Goal: Information Seeking & Learning: Learn about a topic

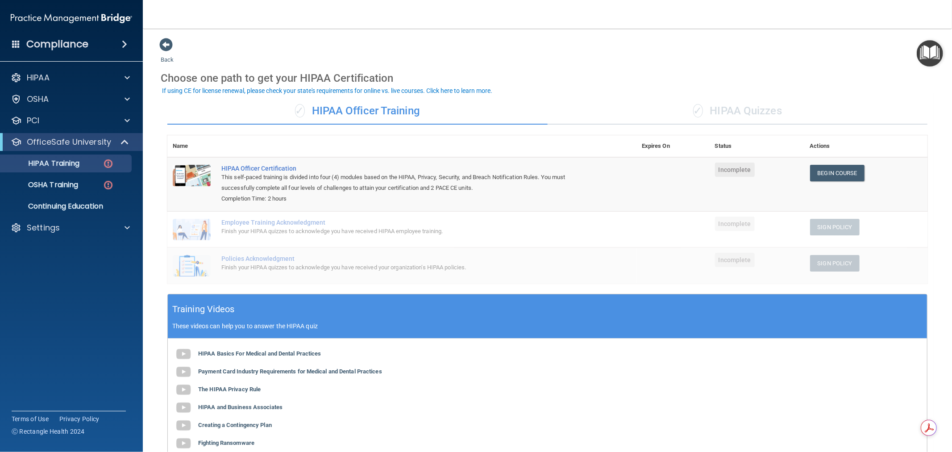
drag, startPoint x: 664, startPoint y: 29, endPoint x: 627, endPoint y: 28, distance: 36.6
click at [627, 28] on nav "Toggle navigation [PERSON_NAME] [EMAIL_ADDRESS][DOMAIN_NAME] Manage My Enterpri…" at bounding box center [547, 14] width 809 height 29
drag, startPoint x: 626, startPoint y: 28, endPoint x: 614, endPoint y: 29, distance: 12.1
click at [614, 29] on main "Back Choose one path to get your HIPAA Certification ✓ HIPAA Officer Training ✓…" at bounding box center [547, 240] width 809 height 423
drag, startPoint x: 613, startPoint y: 29, endPoint x: 582, endPoint y: 29, distance: 31.7
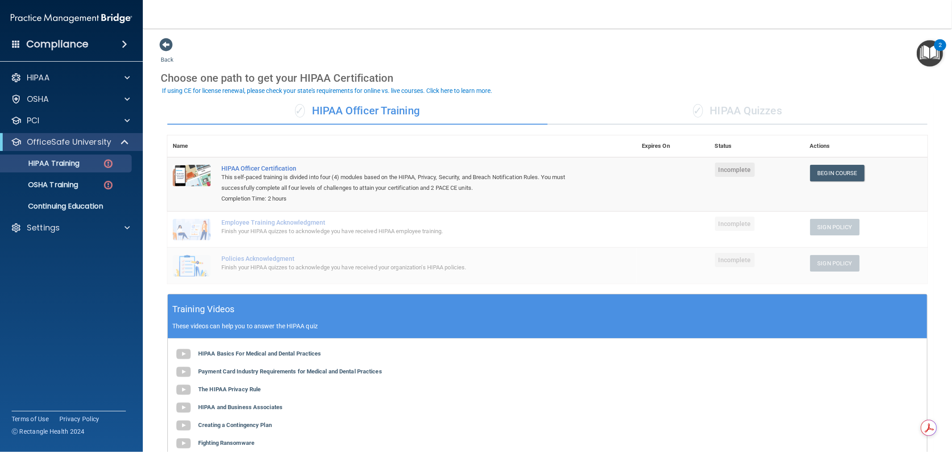
click at [582, 29] on main "Back Choose one path to get your HIPAA Certification ✓ HIPAA Officer Training ✓…" at bounding box center [547, 240] width 809 height 423
drag, startPoint x: 581, startPoint y: 29, endPoint x: 565, endPoint y: 29, distance: 16.1
click at [565, 29] on main "Back Choose one path to get your HIPAA Certification ✓ HIPAA Officer Training ✓…" at bounding box center [547, 240] width 809 height 423
drag, startPoint x: 565, startPoint y: 29, endPoint x: 554, endPoint y: 29, distance: 10.7
click at [554, 29] on main "Back Choose one path to get your HIPAA Certification ✓ HIPAA Officer Training ✓…" at bounding box center [547, 240] width 809 height 423
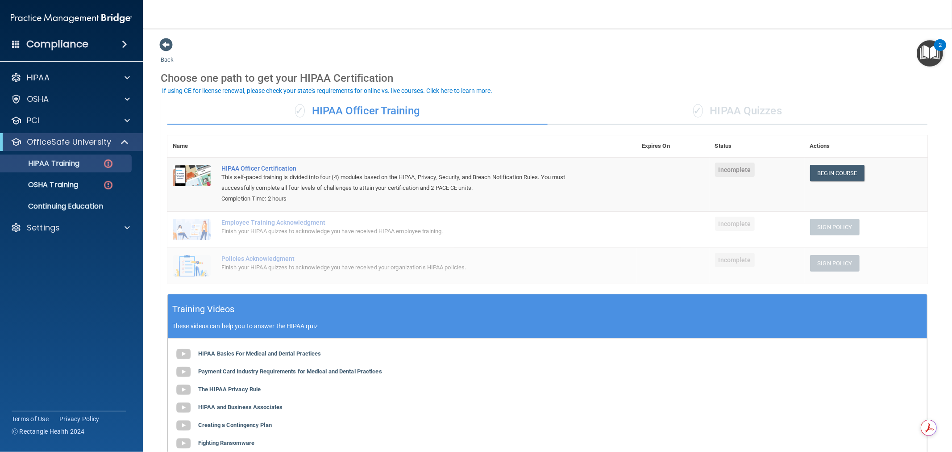
drag, startPoint x: 554, startPoint y: 29, endPoint x: 544, endPoint y: 29, distance: 10.7
click at [544, 29] on main "Back Choose one path to get your HIPAA Certification ✓ HIPAA Officer Training ✓…" at bounding box center [547, 240] width 809 height 423
drag, startPoint x: 544, startPoint y: 29, endPoint x: 537, endPoint y: 29, distance: 6.3
click at [537, 29] on main "Back Choose one path to get your HIPAA Certification ✓ HIPAA Officer Training ✓…" at bounding box center [547, 240] width 809 height 423
drag, startPoint x: 536, startPoint y: 29, endPoint x: 518, endPoint y: 30, distance: 18.8
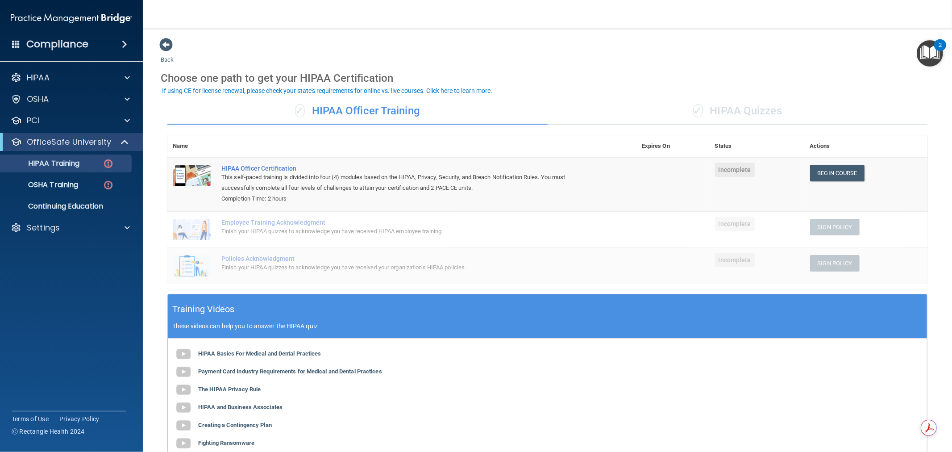
click at [519, 29] on main "Back Choose one path to get your HIPAA Certification ✓ HIPAA Officer Training ✓…" at bounding box center [547, 240] width 809 height 423
drag, startPoint x: 516, startPoint y: 30, endPoint x: 505, endPoint y: 29, distance: 11.2
click at [505, 29] on main "Back Choose one path to get your HIPAA Certification ✓ HIPAA Officer Training ✓…" at bounding box center [547, 240] width 809 height 423
drag, startPoint x: 503, startPoint y: 29, endPoint x: 495, endPoint y: 29, distance: 7.1
click at [495, 29] on main "Back Choose one path to get your HIPAA Certification ✓ HIPAA Officer Training ✓…" at bounding box center [547, 240] width 809 height 423
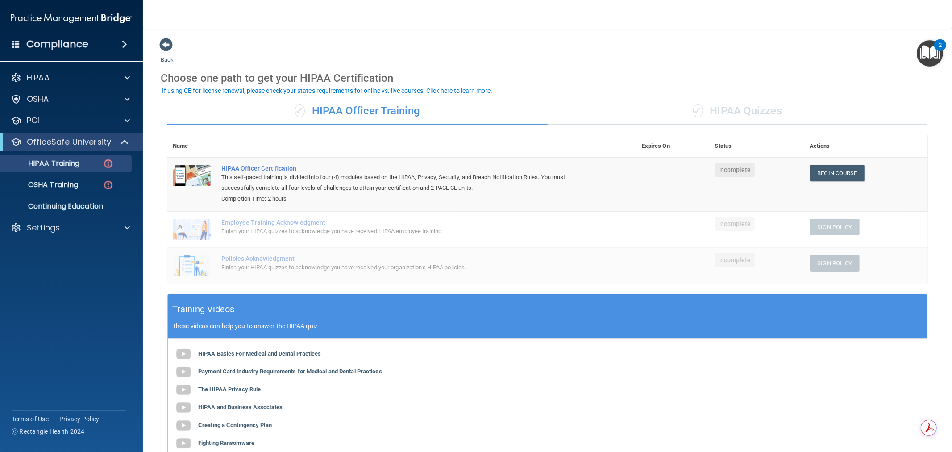
drag, startPoint x: 495, startPoint y: 29, endPoint x: 474, endPoint y: 29, distance: 21.0
click at [474, 29] on main "Back Choose one path to get your HIPAA Certification ✓ HIPAA Officer Training ✓…" at bounding box center [547, 240] width 809 height 423
click at [123, 139] on span at bounding box center [126, 142] width 8 height 11
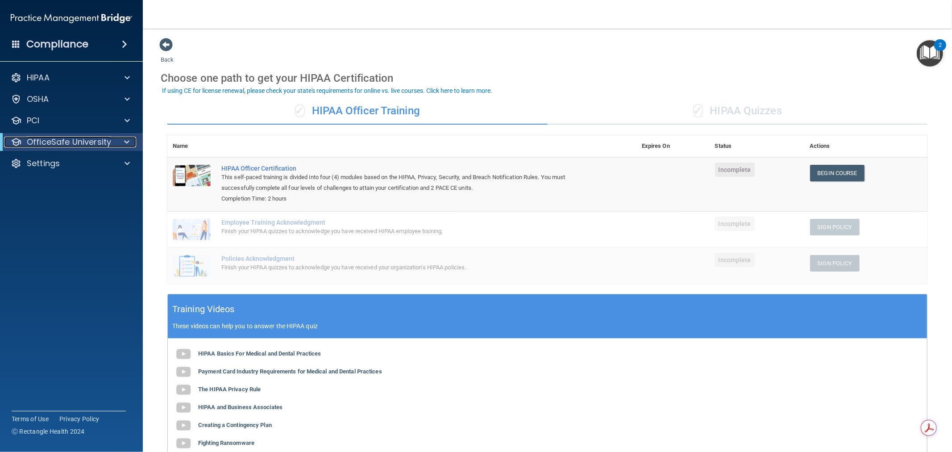
click at [128, 143] on span at bounding box center [126, 142] width 5 height 11
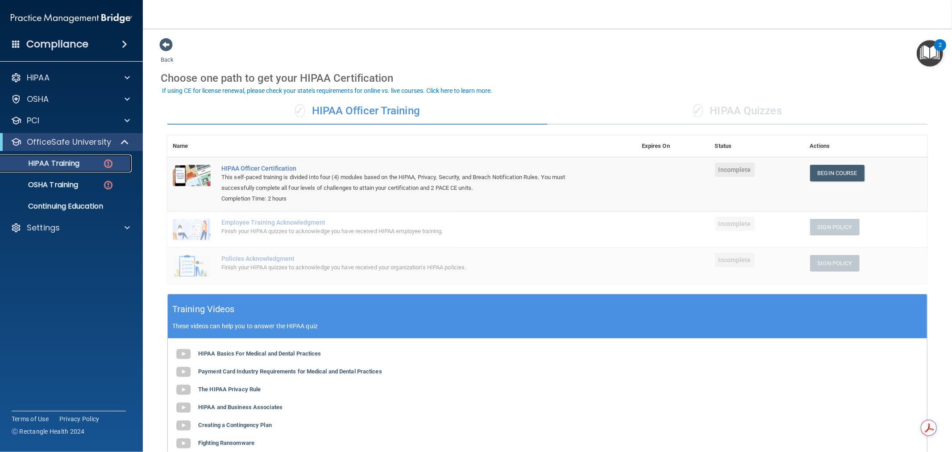
click at [56, 164] on p "HIPAA Training" at bounding box center [43, 163] width 74 height 9
drag, startPoint x: 393, startPoint y: 107, endPoint x: 313, endPoint y: 107, distance: 79.9
click at [313, 107] on div "✓ HIPAA Officer Training" at bounding box center [357, 111] width 380 height 27
click at [748, 108] on div "✓ HIPAA Quizzes" at bounding box center [738, 111] width 380 height 27
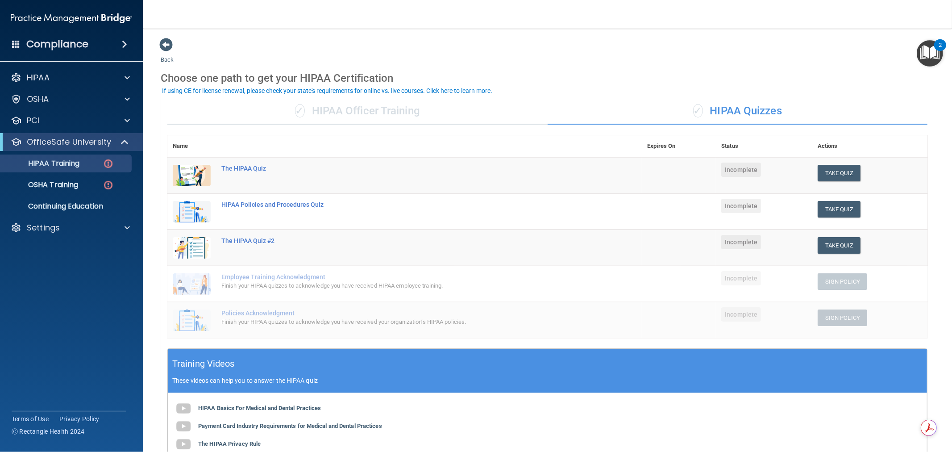
drag, startPoint x: 782, startPoint y: 112, endPoint x: 706, endPoint y: 119, distance: 75.8
click at [706, 119] on div "✓ HIPAA Quizzes" at bounding box center [738, 111] width 380 height 27
click at [361, 104] on div "✓ HIPAA Officer Training" at bounding box center [357, 111] width 380 height 27
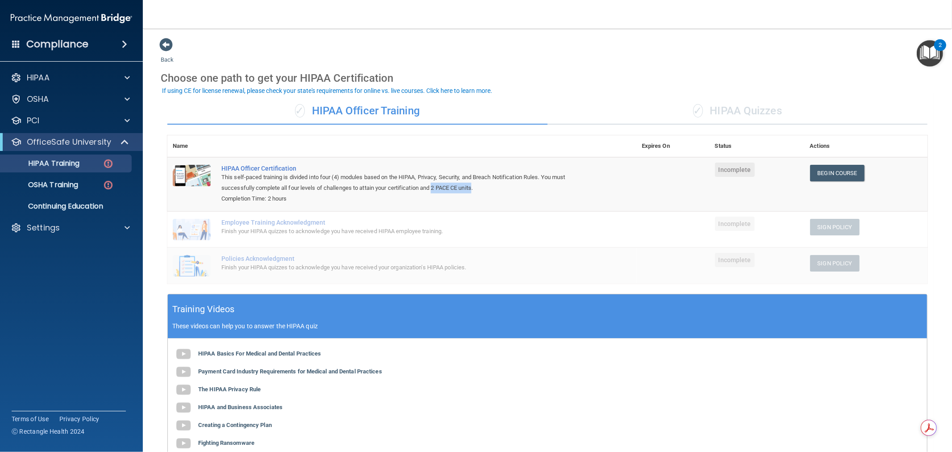
drag, startPoint x: 434, startPoint y: 186, endPoint x: 475, endPoint y: 186, distance: 41.1
click at [475, 186] on div "This self-paced training is divided into four (4) modules based on the HIPAA, P…" at bounding box center [406, 182] width 370 height 21
drag, startPoint x: 269, startPoint y: 194, endPoint x: 300, endPoint y: 199, distance: 31.8
click at [300, 199] on div "Completion Time: 2 hours" at bounding box center [406, 198] width 370 height 11
click at [658, 232] on td at bounding box center [672, 229] width 73 height 36
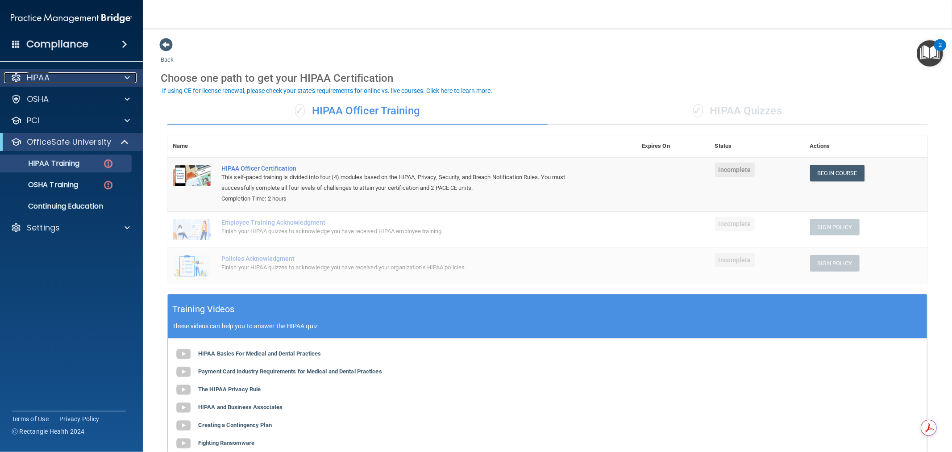
click at [123, 77] on div at bounding box center [126, 77] width 22 height 11
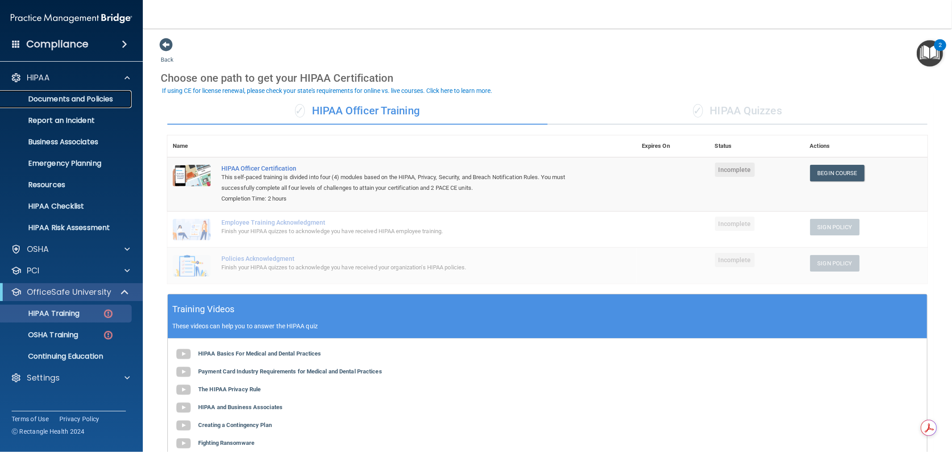
click at [96, 96] on p "Documents and Policies" at bounding box center [67, 99] width 122 height 9
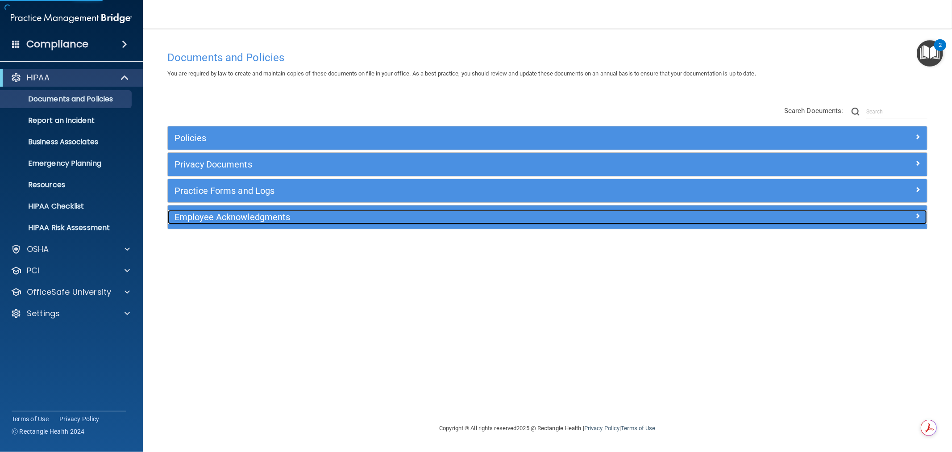
click at [241, 220] on h5 "Employee Acknowledgments" at bounding box center [453, 217] width 556 height 10
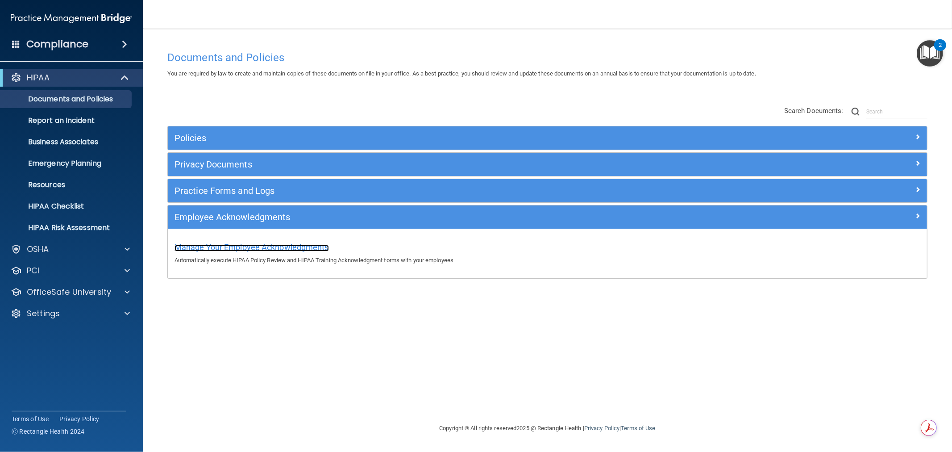
click at [248, 245] on span "Manage Your Employee Acknowledgments" at bounding box center [252, 246] width 154 height 9
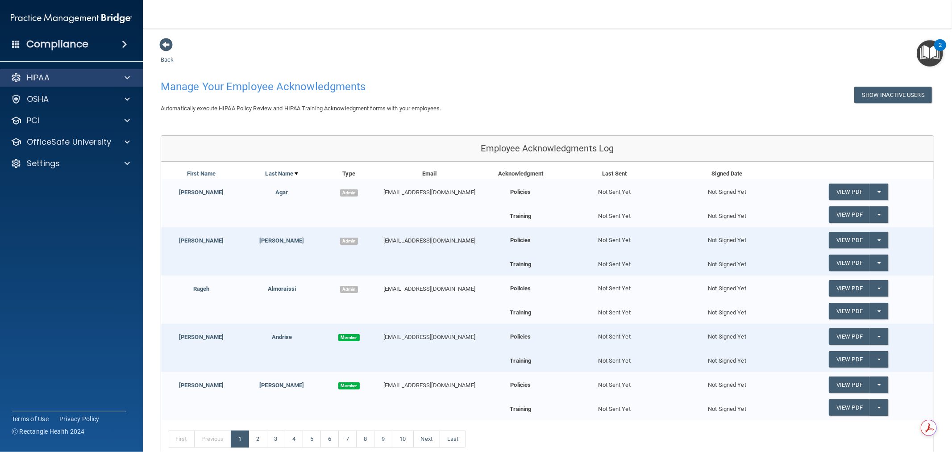
click at [132, 83] on div "HIPAA" at bounding box center [71, 78] width 143 height 18
click at [129, 81] on span at bounding box center [127, 77] width 5 height 11
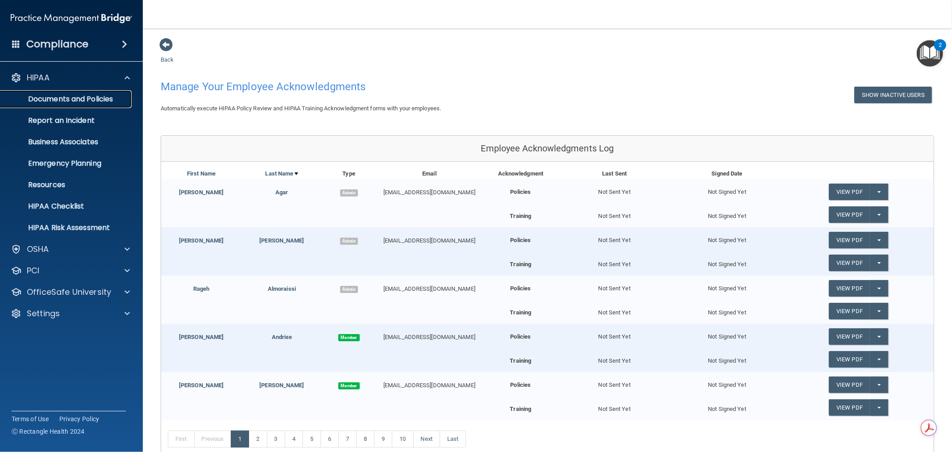
click at [111, 97] on p "Documents and Policies" at bounding box center [67, 99] width 122 height 9
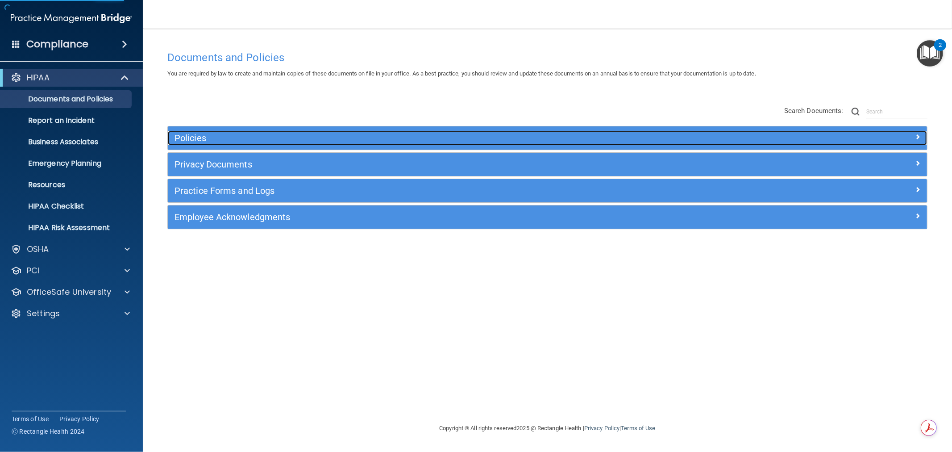
click at [223, 135] on h5 "Policies" at bounding box center [453, 138] width 556 height 10
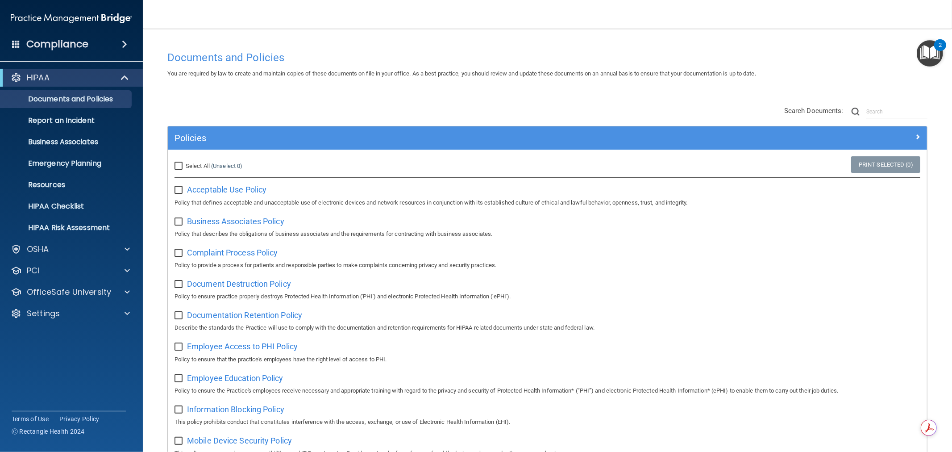
click at [177, 168] on input "Select All (Unselect 0) Unselect All" at bounding box center [180, 165] width 10 height 7
checkbox input "true"
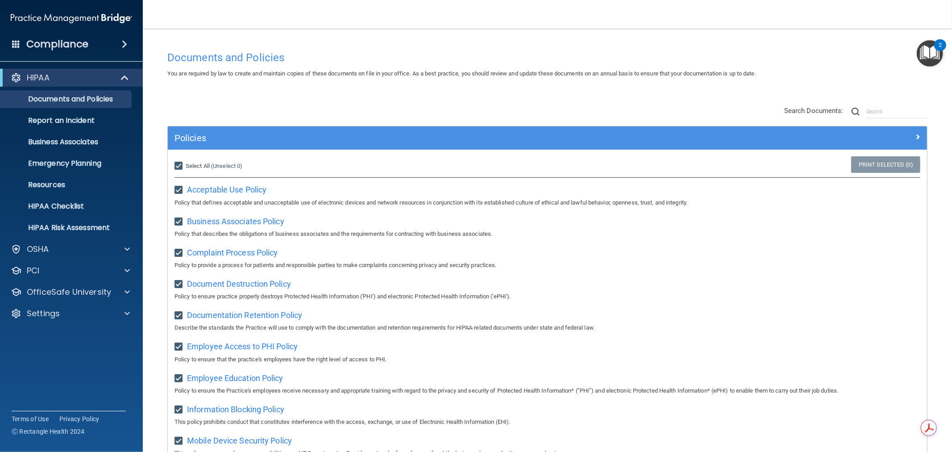
checkbox input "true"
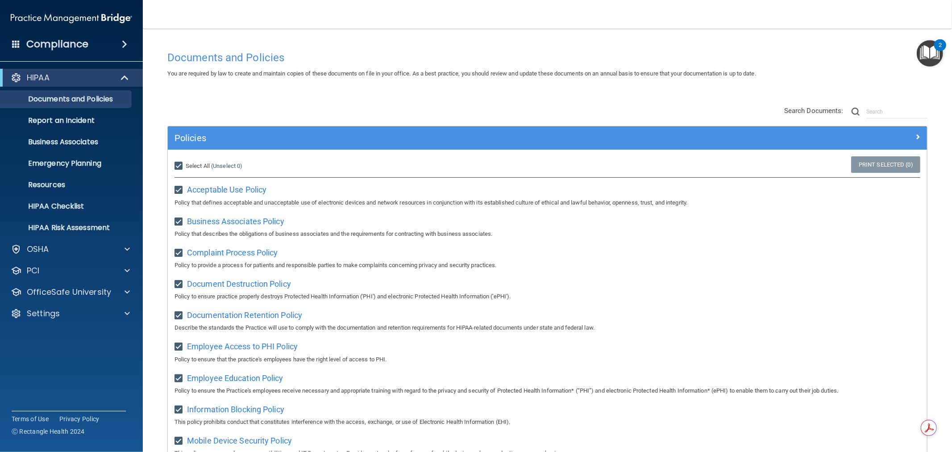
checkbox input "true"
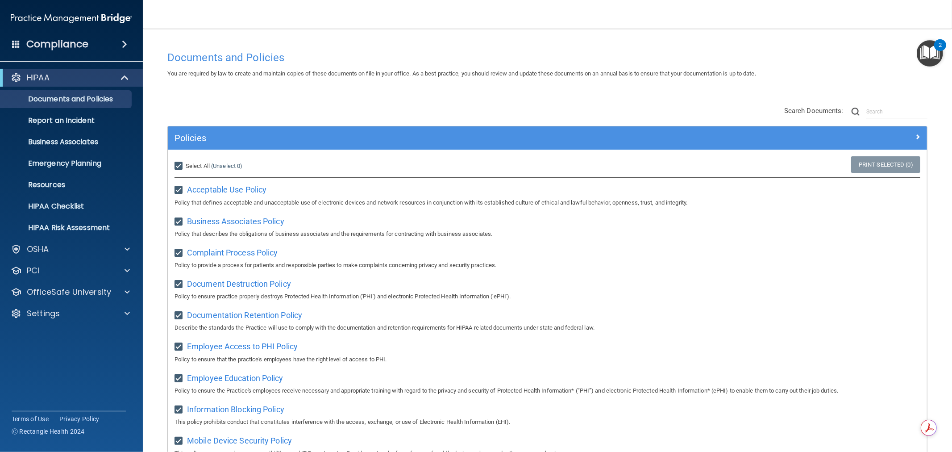
checkbox input "true"
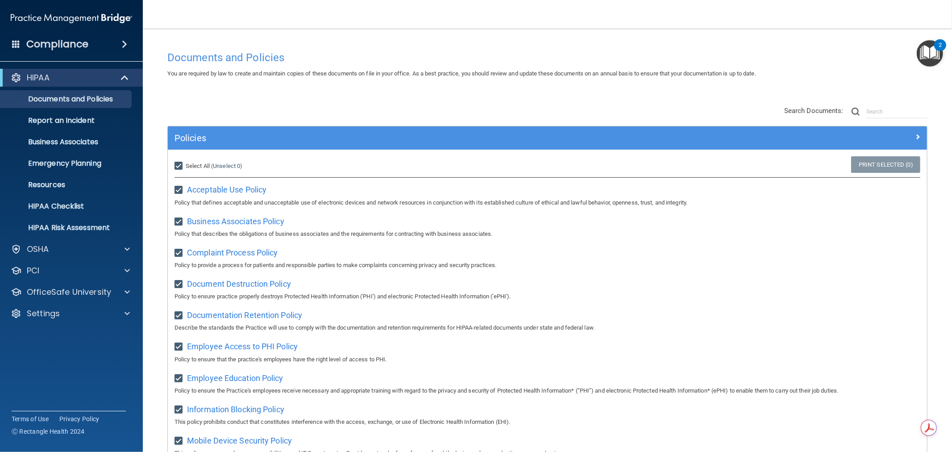
checkbox input "true"
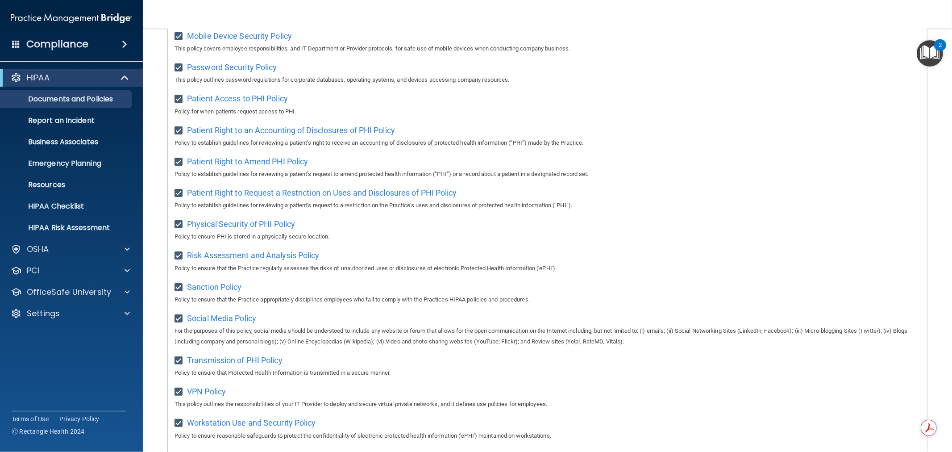
scroll to position [539, 0]
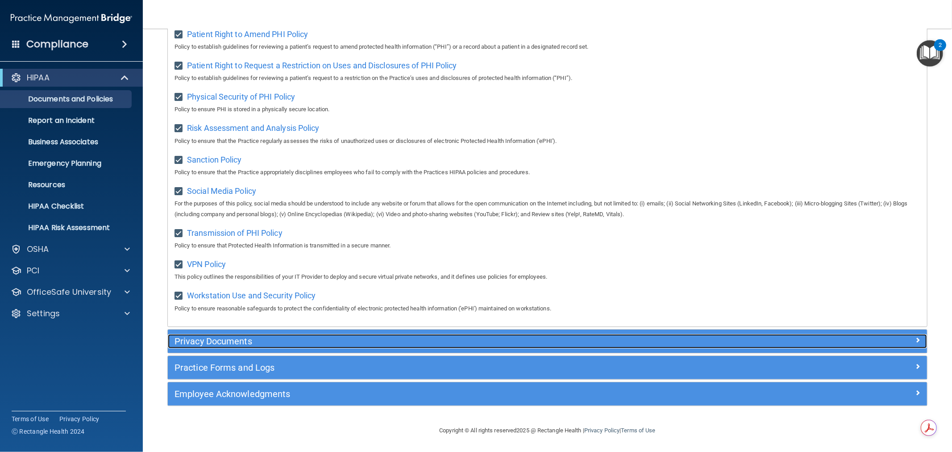
click at [233, 336] on h5 "Privacy Documents" at bounding box center [453, 341] width 556 height 10
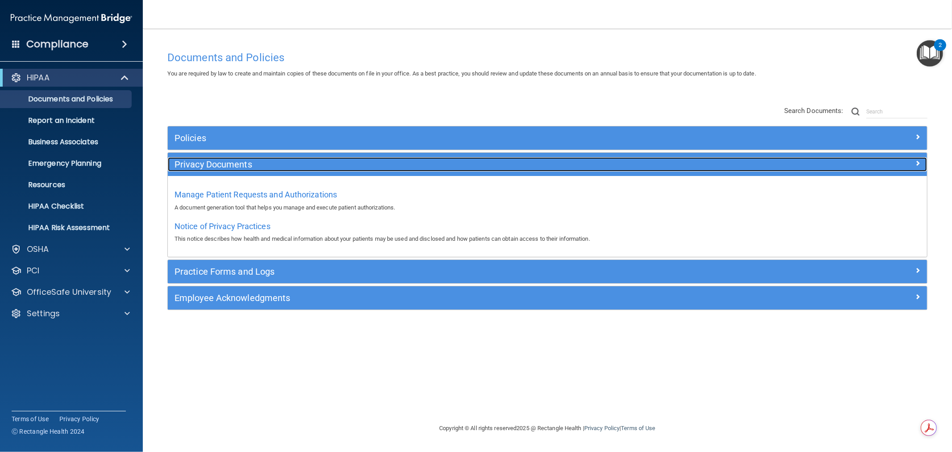
scroll to position [0, 0]
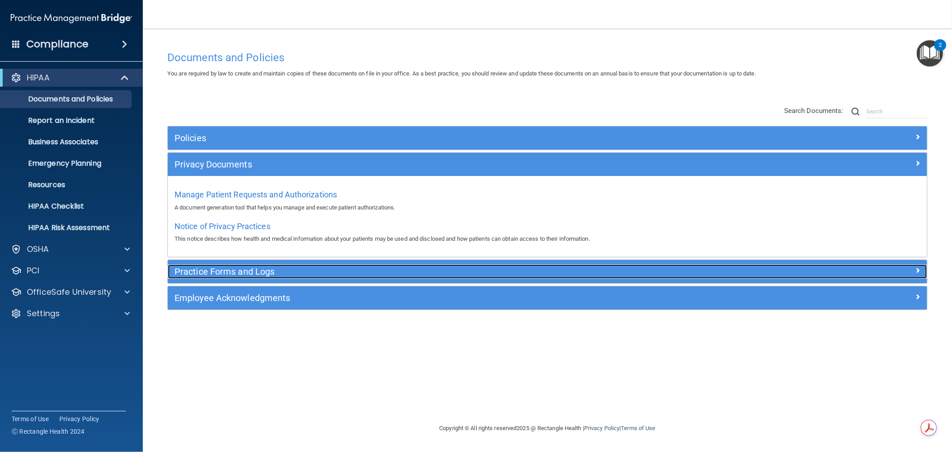
click at [326, 274] on h5 "Practice Forms and Logs" at bounding box center [453, 271] width 556 height 10
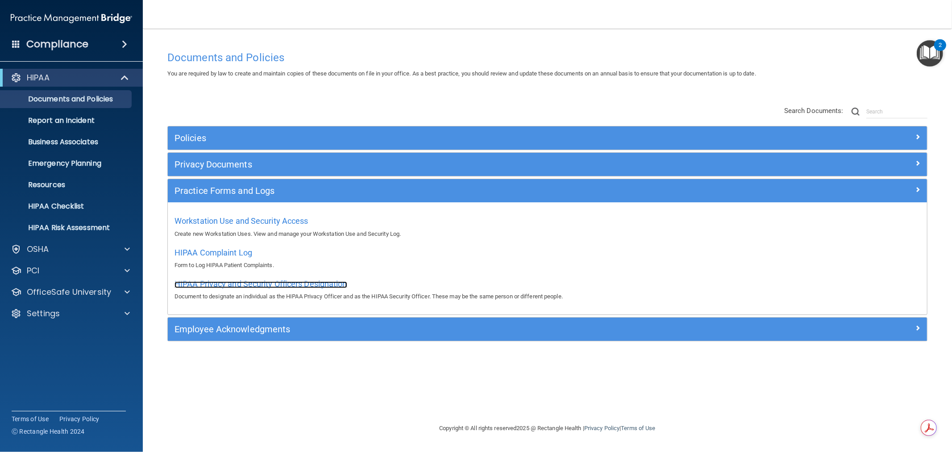
click at [237, 283] on span "HIPAA Privacy and Security Officers Designation" at bounding box center [261, 283] width 173 height 9
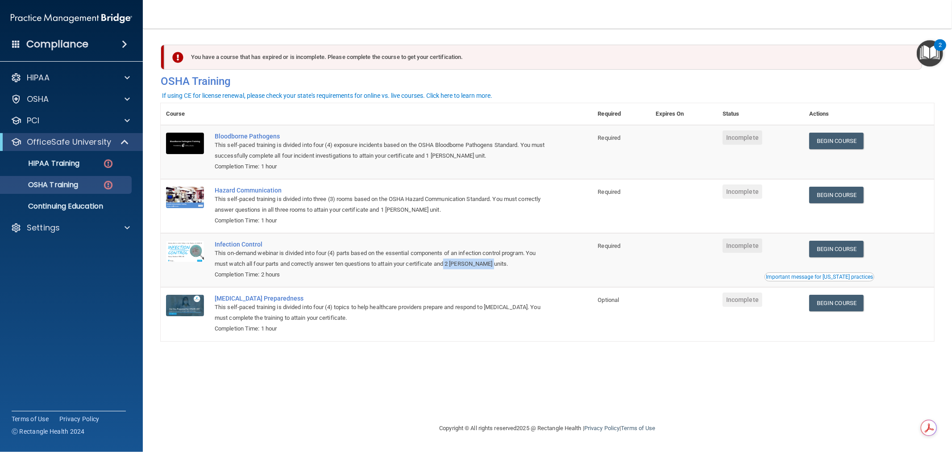
drag, startPoint x: 449, startPoint y: 261, endPoint x: 491, endPoint y: 265, distance: 42.5
click at [492, 265] on div "This on-demand webinar is divided into four (4) parts based on the essential co…" at bounding box center [381, 258] width 333 height 21
drag, startPoint x: 386, startPoint y: 206, endPoint x: 429, endPoint y: 212, distance: 43.6
click at [431, 213] on div "This self-paced training is divided into three (3) rooms based on the OSHA Haza…" at bounding box center [381, 204] width 333 height 21
drag, startPoint x: 432, startPoint y: 154, endPoint x: 467, endPoint y: 159, distance: 35.7
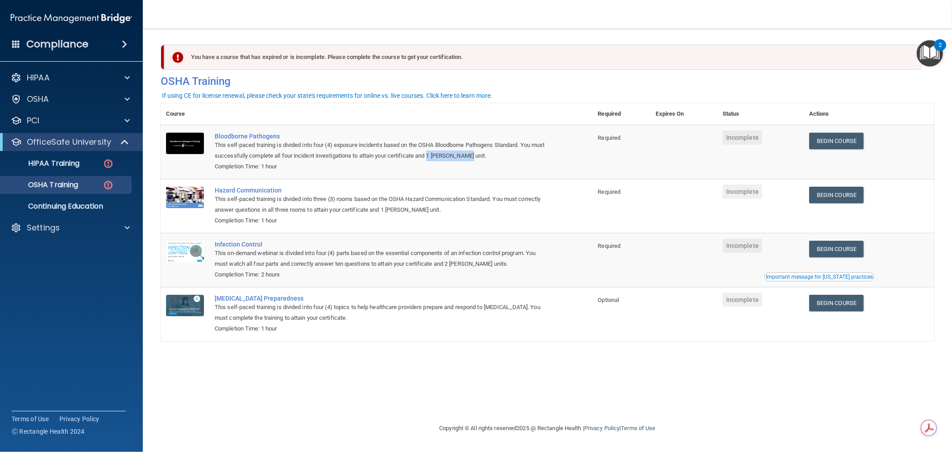
click at [475, 155] on div "This self-paced training is divided into four (4) exposure incidents based on t…" at bounding box center [381, 150] width 333 height 21
click at [126, 225] on span at bounding box center [127, 227] width 5 height 11
click at [54, 271] on p "My Users" at bounding box center [67, 270] width 122 height 9
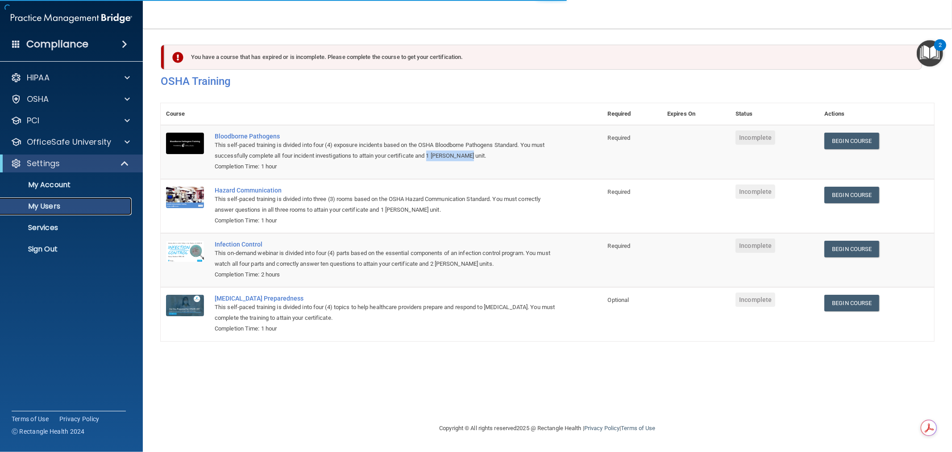
select select "20"
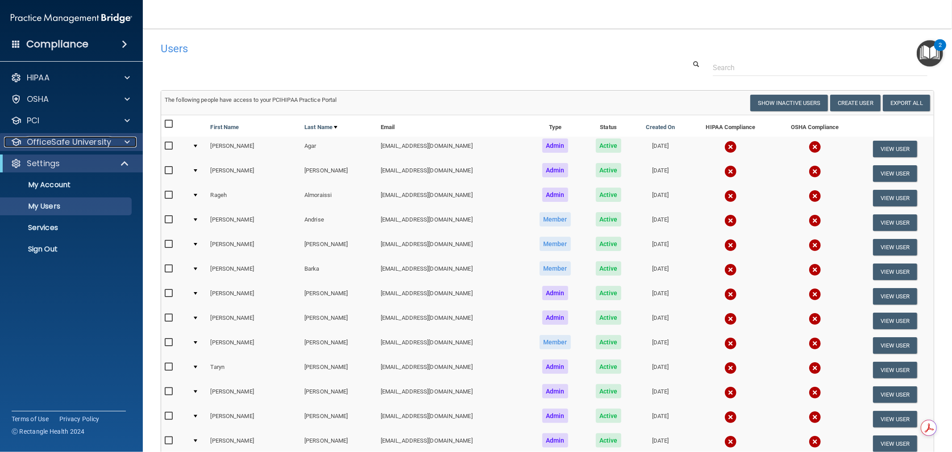
click at [131, 143] on div at bounding box center [126, 142] width 22 height 11
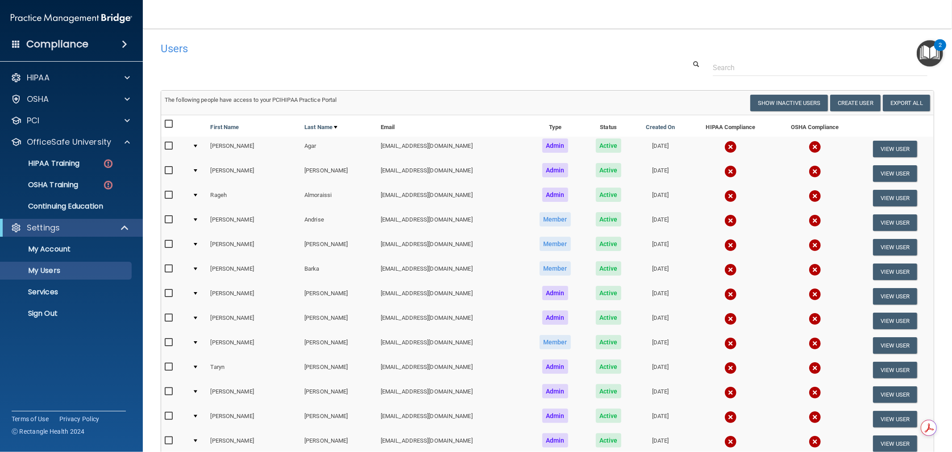
drag, startPoint x: 384, startPoint y: 27, endPoint x: 349, endPoint y: 24, distance: 35.4
click at [349, 24] on nav "Toggle navigation [PERSON_NAME] [EMAIL_ADDRESS][DOMAIN_NAME] Manage My Enterpri…" at bounding box center [547, 14] width 809 height 29
drag, startPoint x: 664, startPoint y: 29, endPoint x: 639, endPoint y: 29, distance: 25.4
click at [639, 29] on main "Users Success! New user created. × Error! The user couldn't be created. × Succe…" at bounding box center [547, 240] width 809 height 423
